Goal: Task Accomplishment & Management: Complete application form

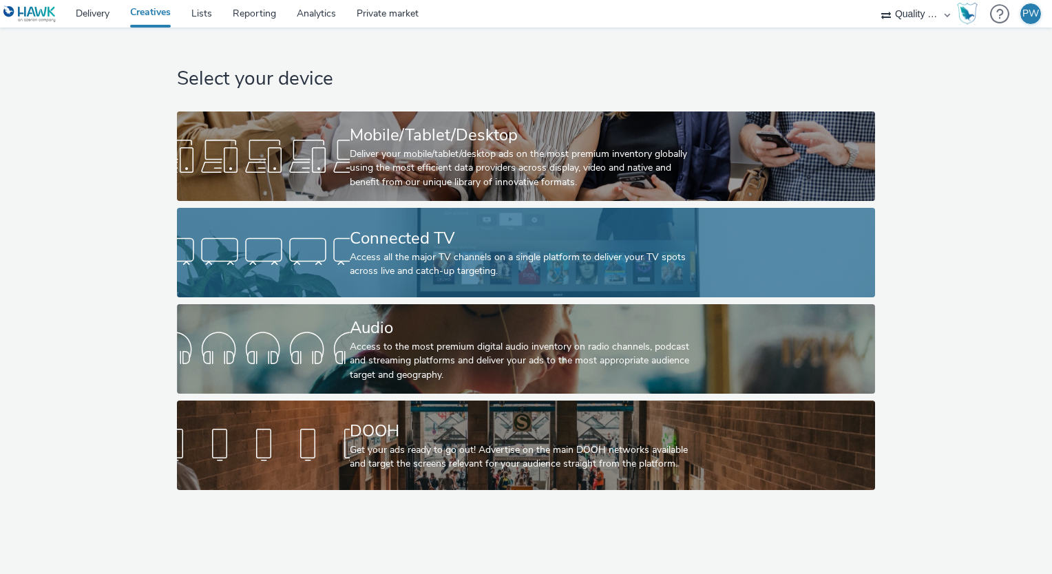
click at [496, 249] on div "Connected TV" at bounding box center [523, 239] width 346 height 24
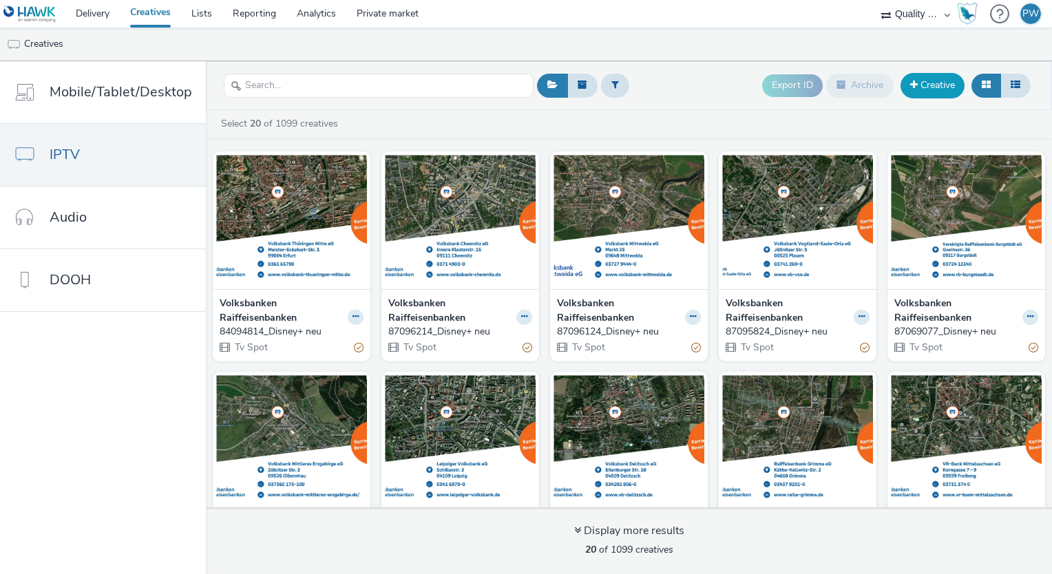
click at [947, 79] on link "Creative" at bounding box center [933, 85] width 64 height 25
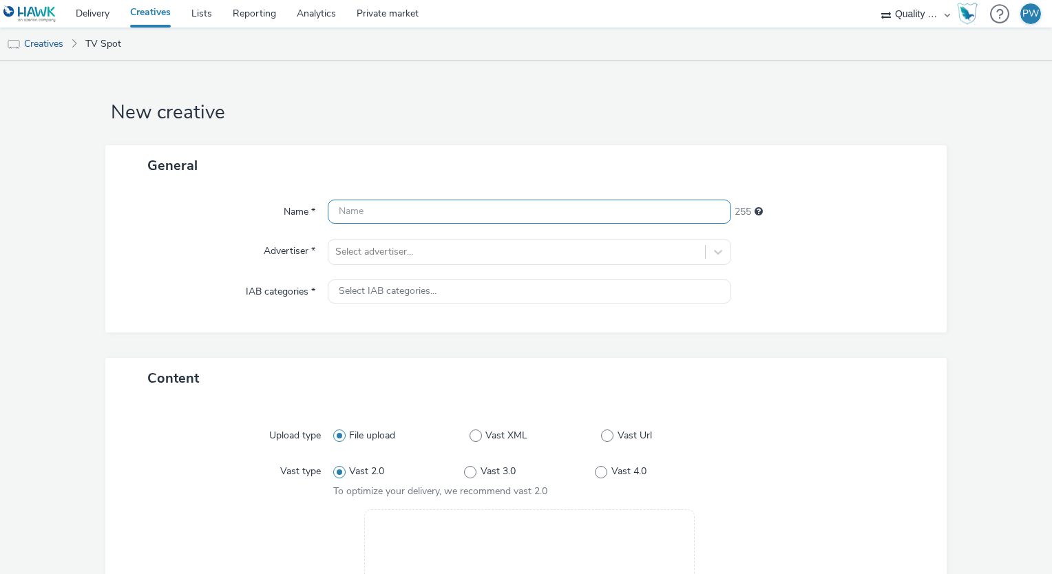
click at [381, 216] on input "text" at bounding box center [529, 212] width 403 height 24
paste input "42260001_Disney+ neu"
type input "42260001_Disney+ neu"
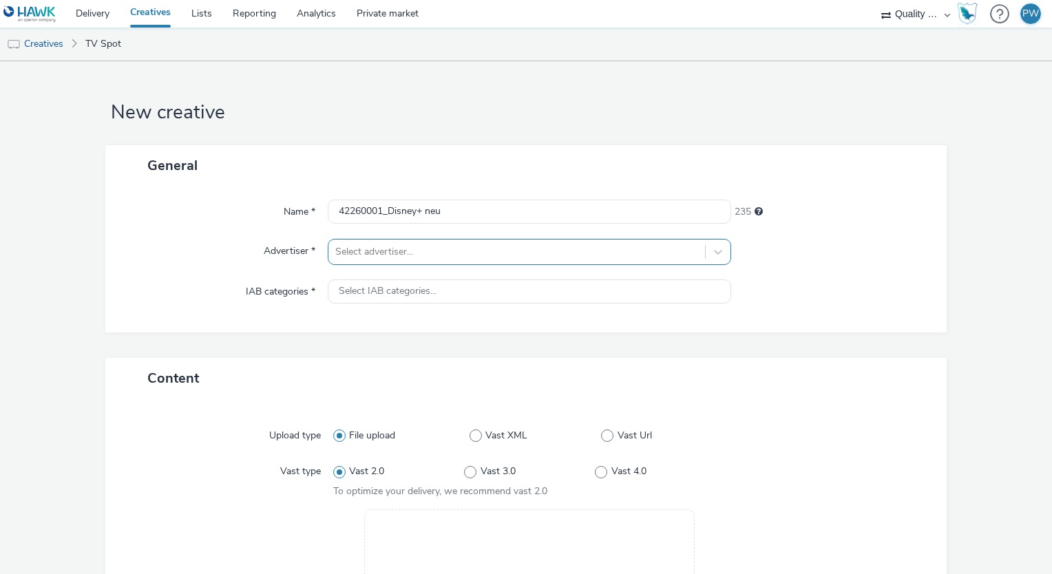
click at [410, 244] on div at bounding box center [516, 252] width 363 height 17
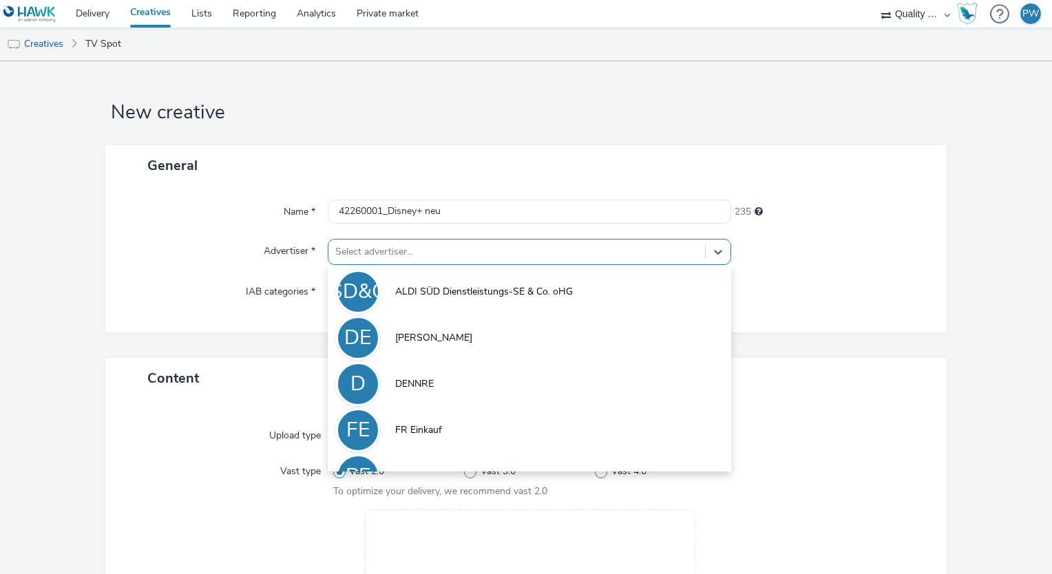
scroll to position [76, 0]
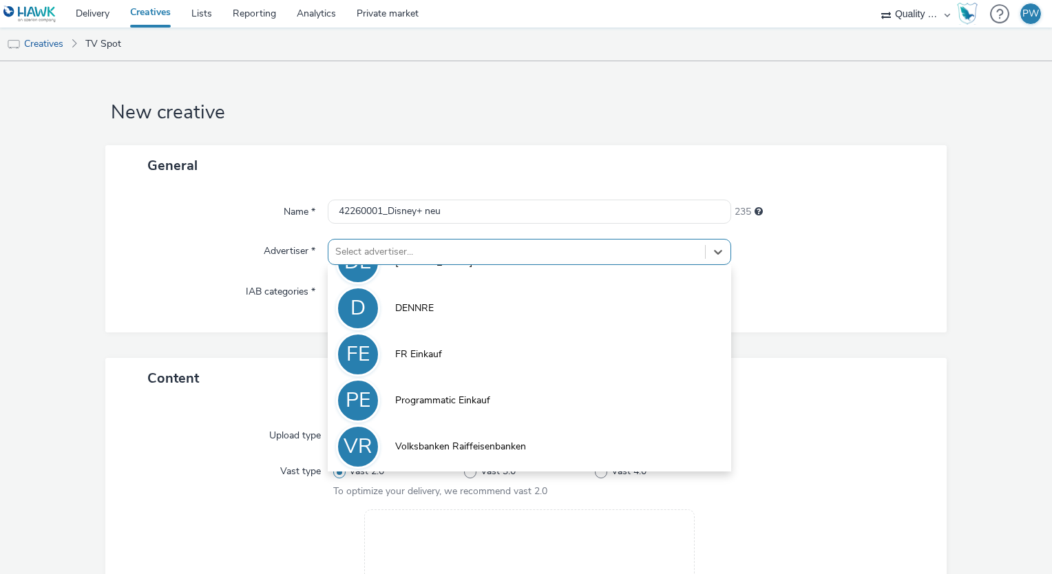
click at [454, 445] on span "Volksbanken Raiffeisenbanken" at bounding box center [460, 447] width 131 height 14
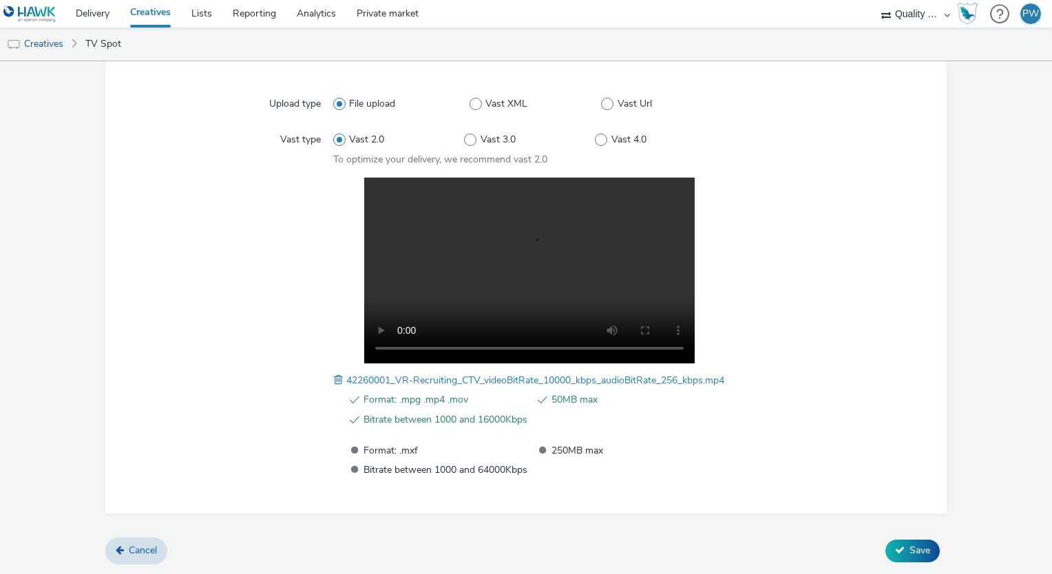
scroll to position [353, 0]
click at [910, 541] on button "Save" at bounding box center [912, 551] width 54 height 22
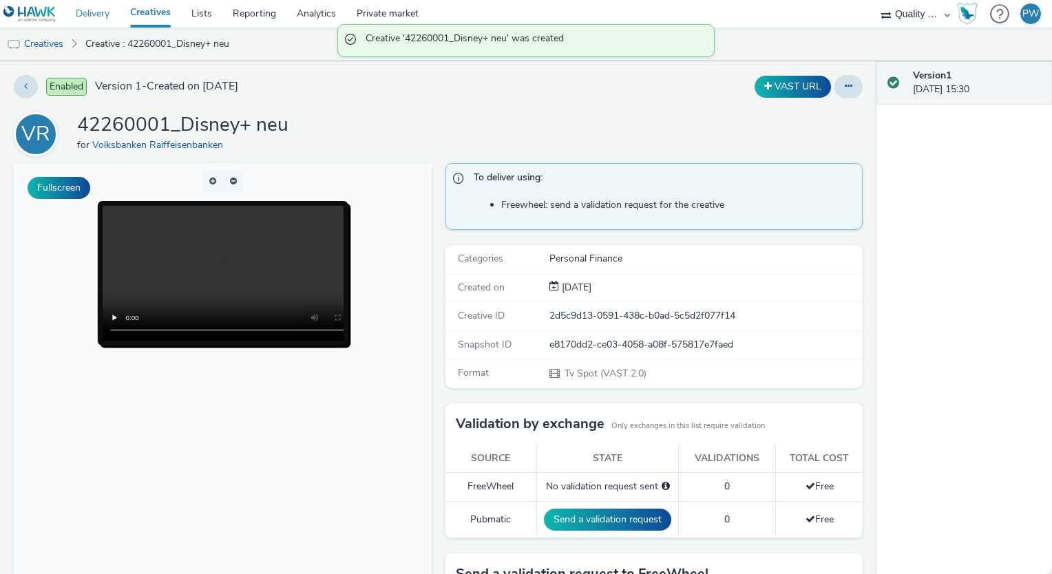
click at [98, 16] on link "Delivery" at bounding box center [92, 14] width 54 height 28
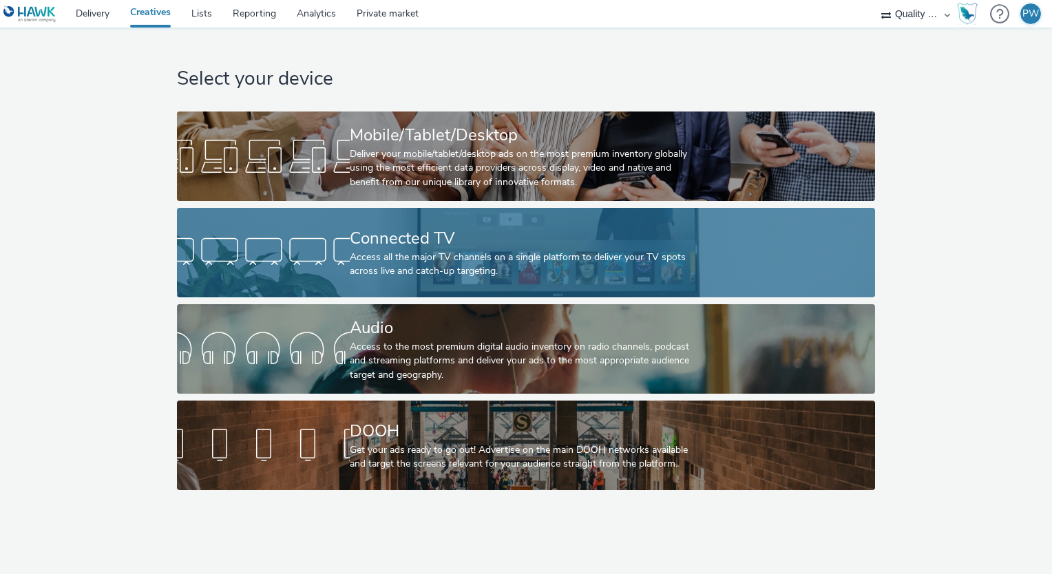
click at [706, 260] on link "Connected TV Access all the major TV channels on a single platform to deliver y…" at bounding box center [526, 253] width 698 height 90
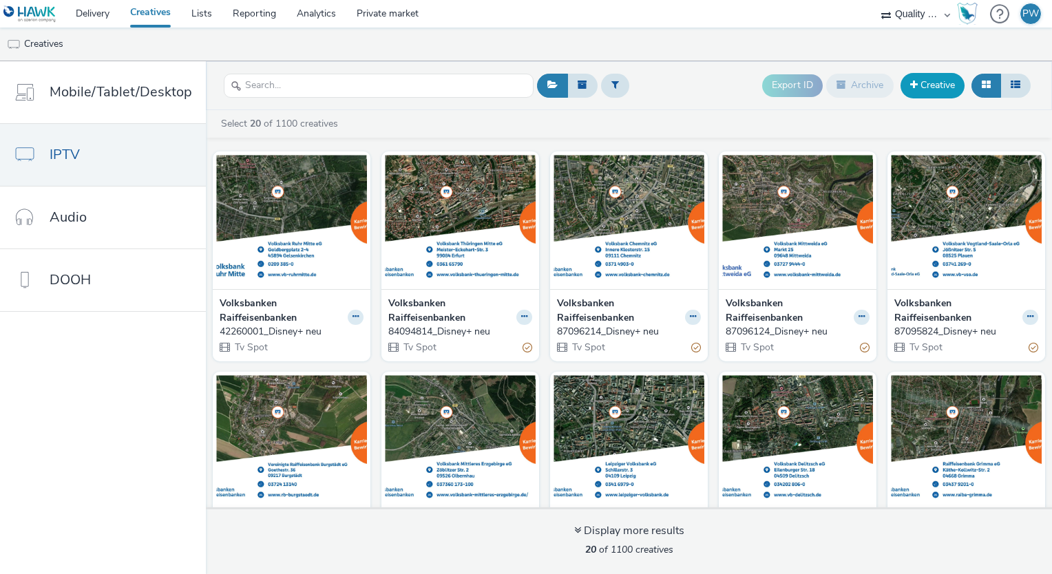
click at [945, 90] on link "Creative" at bounding box center [933, 85] width 64 height 25
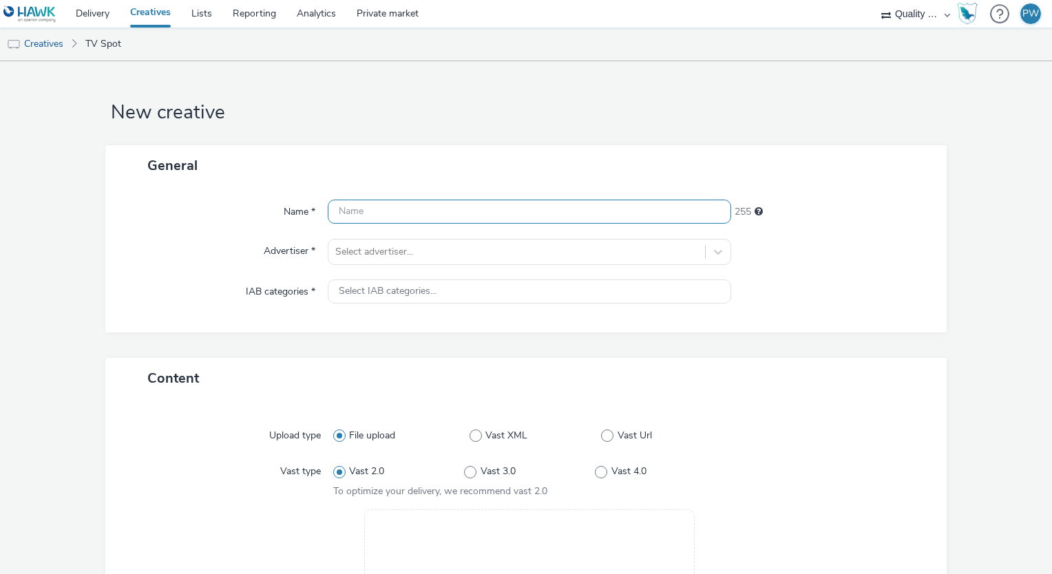
paste input "42661008_Disney+ neu"
type input "42661008_Disney+ neu"
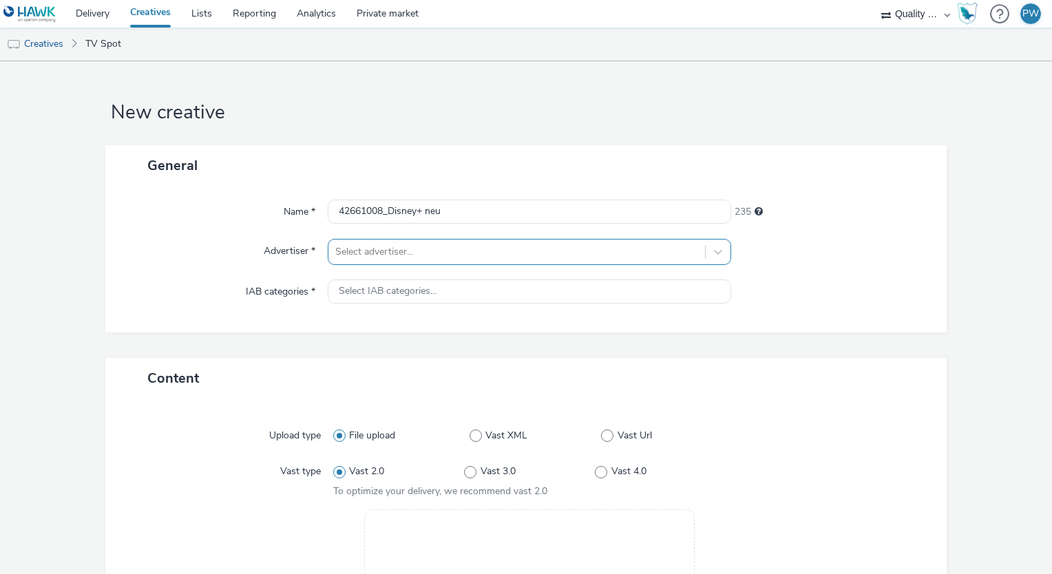
click at [391, 255] on div at bounding box center [516, 252] width 363 height 17
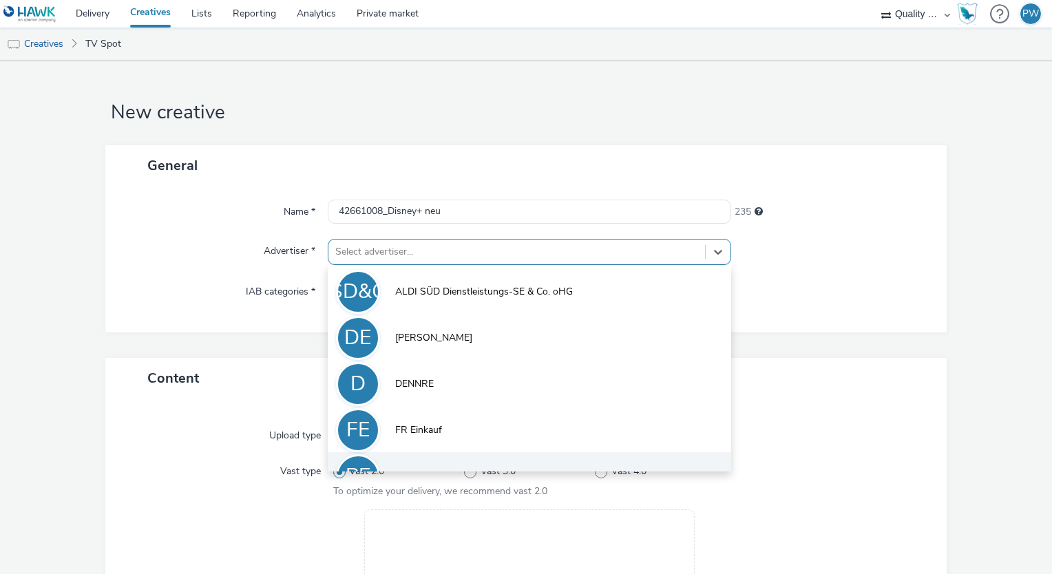
scroll to position [76, 0]
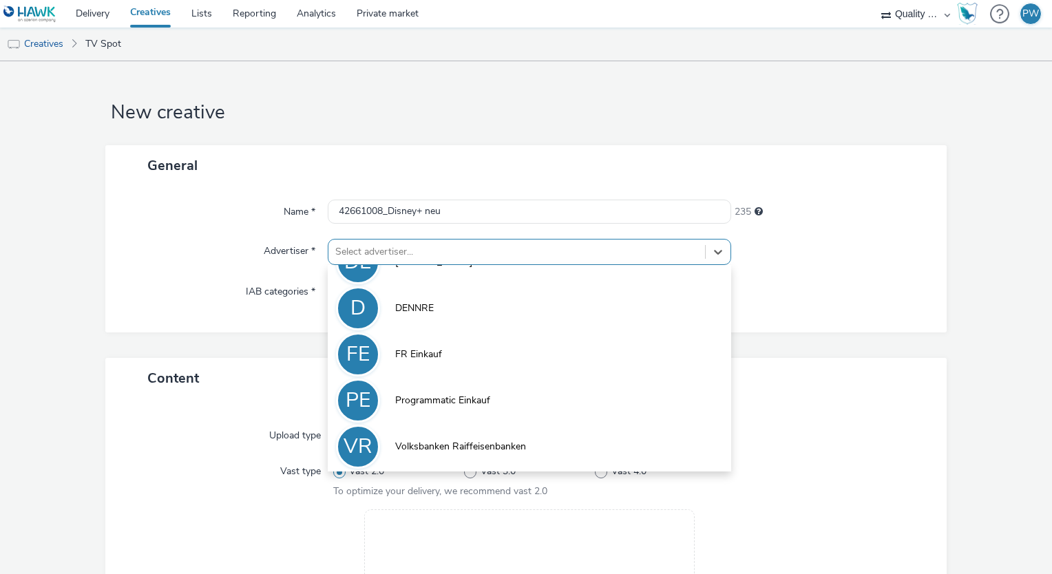
click at [432, 445] on span "Volksbanken Raiffeisenbanken" at bounding box center [460, 447] width 131 height 14
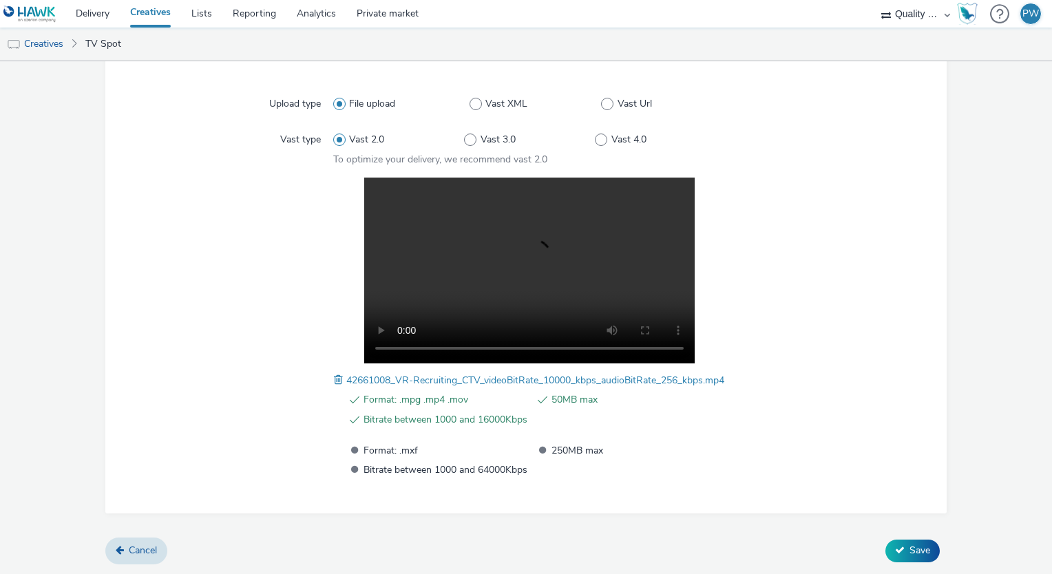
scroll to position [353, 0]
click at [895, 549] on button "Save" at bounding box center [912, 551] width 54 height 22
